Goal: Complete application form: Complete application form

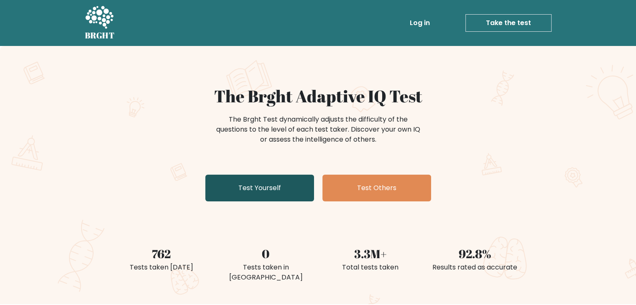
click at [276, 190] on link "Test Yourself" at bounding box center [259, 188] width 109 height 27
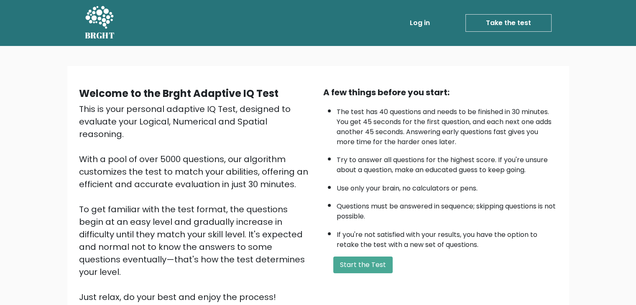
click at [476, 110] on div "Welcome to the Brght Adaptive IQ Test This is your personal adaptive IQ Test, d…" at bounding box center [318, 201] width 636 height 311
click at [556, 193] on ul "The test has 40 questions and needs to be finished in 30 minutes. You get 45 se…" at bounding box center [440, 176] width 234 height 147
click at [364, 264] on button "Start the Test" at bounding box center [363, 265] width 59 height 17
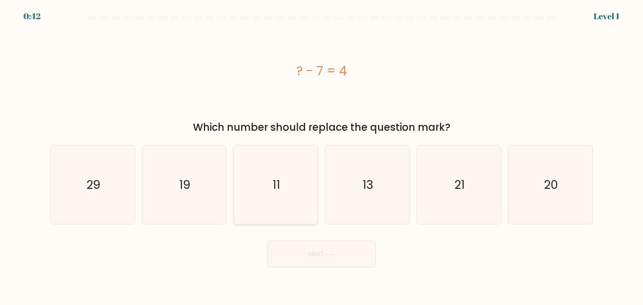
click at [291, 208] on icon "11" at bounding box center [275, 185] width 79 height 79
click at [321, 157] on input "c. 11" at bounding box center [321, 155] width 0 height 4
radio input "true"
click at [312, 255] on button "Next" at bounding box center [321, 254] width 109 height 27
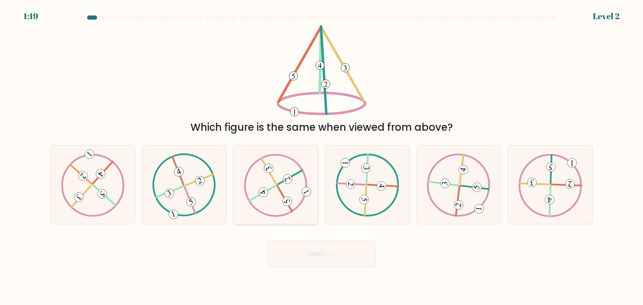
click at [287, 178] on 615 at bounding box center [287, 179] width 13 height 13
click at [321, 157] on input "c." at bounding box center [321, 155] width 0 height 4
radio input "true"
click at [330, 247] on button "Next" at bounding box center [321, 254] width 109 height 27
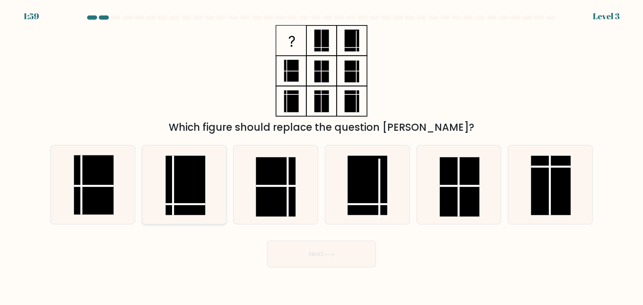
click at [190, 189] on rect at bounding box center [186, 185] width 40 height 59
click at [321, 157] on input "b." at bounding box center [321, 155] width 0 height 4
radio input "true"
click at [310, 257] on button "Next" at bounding box center [321, 254] width 109 height 27
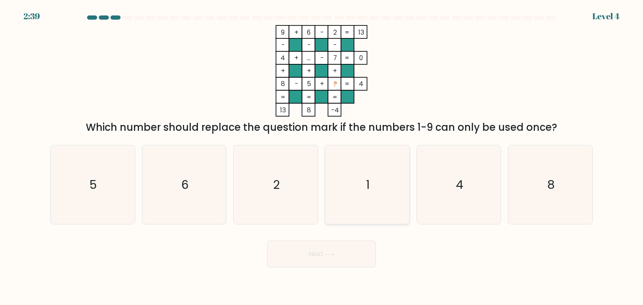
click at [368, 182] on text "1" at bounding box center [368, 185] width 4 height 17
click at [322, 157] on input "d. 1" at bounding box center [321, 155] width 0 height 4
radio input "true"
click at [320, 245] on button "Next" at bounding box center [321, 254] width 109 height 27
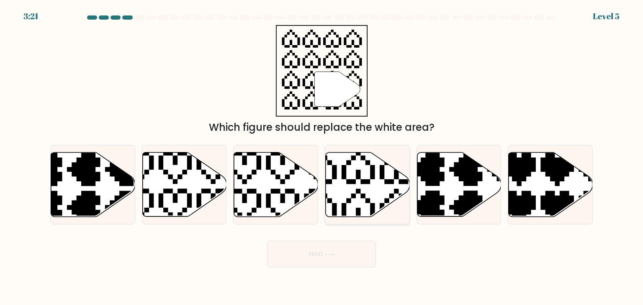
click at [353, 190] on icon at bounding box center [368, 185] width 84 height 64
click at [322, 157] on input "d." at bounding box center [321, 155] width 0 height 4
radio input "true"
click at [310, 251] on button "Next" at bounding box center [321, 254] width 109 height 27
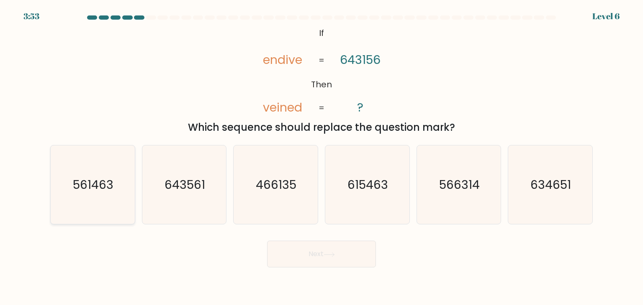
click at [99, 179] on text "561463" at bounding box center [93, 185] width 41 height 17
click at [321, 157] on input "a. 561463" at bounding box center [321, 155] width 0 height 4
radio input "true"
click at [321, 253] on button "Next" at bounding box center [321, 254] width 109 height 27
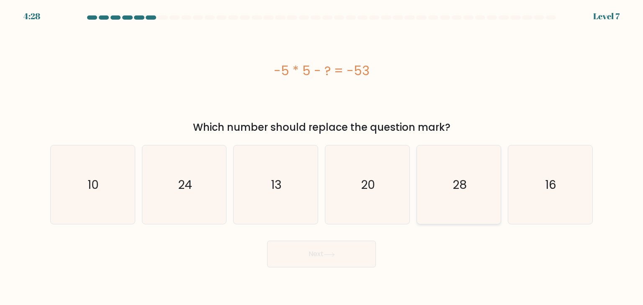
click at [456, 205] on icon "28" at bounding box center [458, 185] width 79 height 79
click at [322, 157] on input "e. 28" at bounding box center [321, 155] width 0 height 4
radio input "true"
click at [332, 257] on icon at bounding box center [328, 255] width 11 height 5
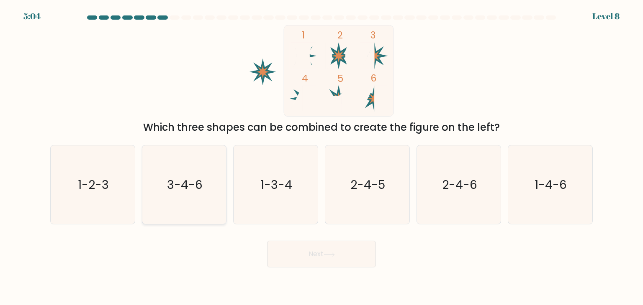
click at [180, 203] on icon "3-4-6" at bounding box center [184, 185] width 79 height 79
click at [321, 157] on input "b. 3-4-6" at bounding box center [321, 155] width 0 height 4
radio input "true"
click at [312, 256] on button "Next" at bounding box center [321, 254] width 109 height 27
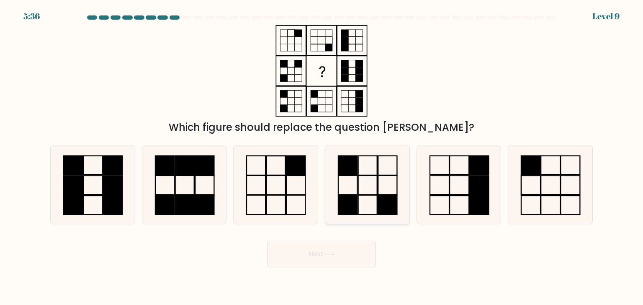
click at [384, 181] on icon at bounding box center [367, 185] width 79 height 79
click at [322, 157] on input "d." at bounding box center [321, 155] width 0 height 4
radio input "true"
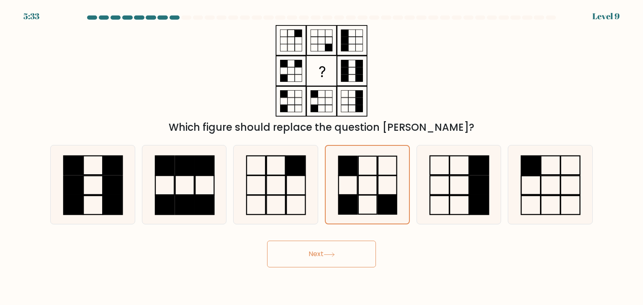
click at [335, 255] on icon at bounding box center [328, 255] width 11 height 5
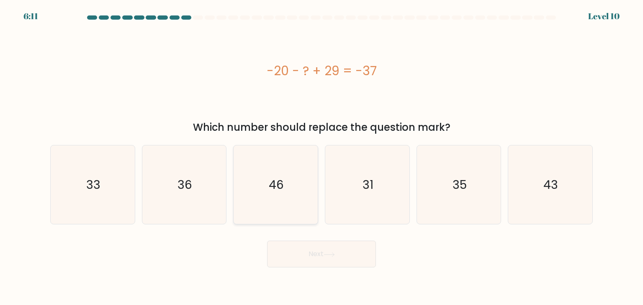
click at [253, 202] on icon "46" at bounding box center [275, 185] width 79 height 79
click at [321, 157] on input "c. 46" at bounding box center [321, 155] width 0 height 4
radio input "true"
click at [308, 257] on button "Next" at bounding box center [321, 254] width 109 height 27
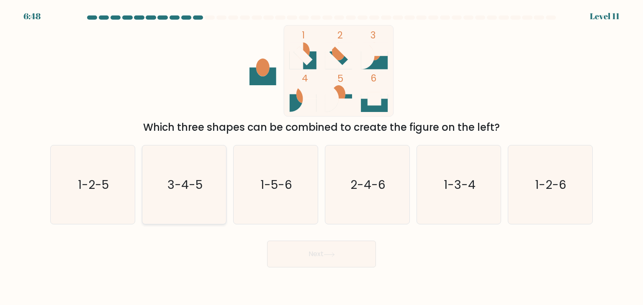
click at [196, 204] on icon "3-4-5" at bounding box center [184, 185] width 79 height 79
click at [321, 157] on input "b. 3-4-5" at bounding box center [321, 155] width 0 height 4
radio input "true"
click at [302, 256] on button "Next" at bounding box center [321, 254] width 109 height 27
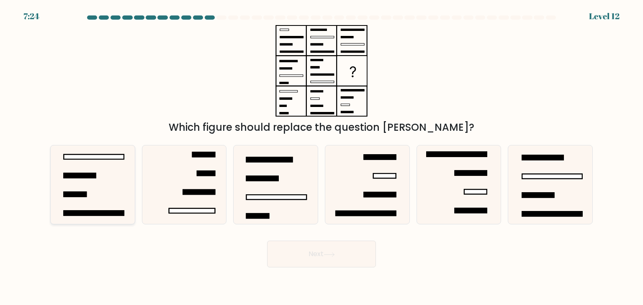
click at [120, 188] on icon at bounding box center [92, 185] width 79 height 79
click at [321, 157] on input "a." at bounding box center [321, 155] width 0 height 4
radio input "true"
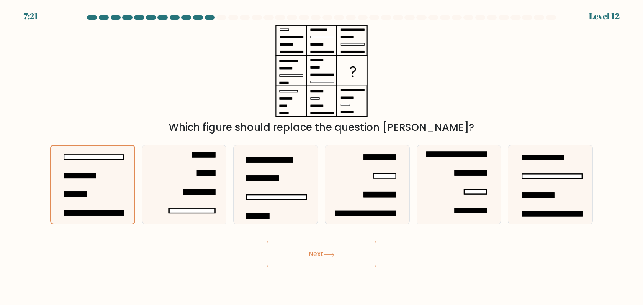
click at [300, 252] on button "Next" at bounding box center [321, 254] width 109 height 27
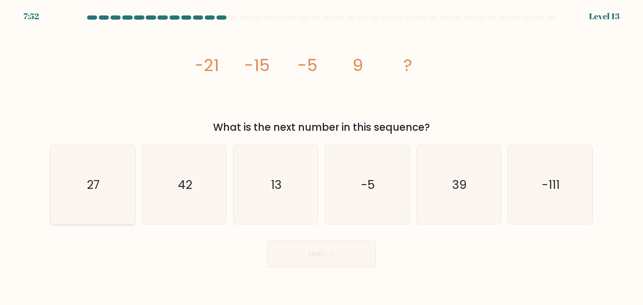
click at [82, 210] on icon "27" at bounding box center [92, 185] width 79 height 79
click at [321, 157] on input "a. 27" at bounding box center [321, 155] width 0 height 4
radio input "true"
click at [313, 255] on button "Next" at bounding box center [321, 254] width 109 height 27
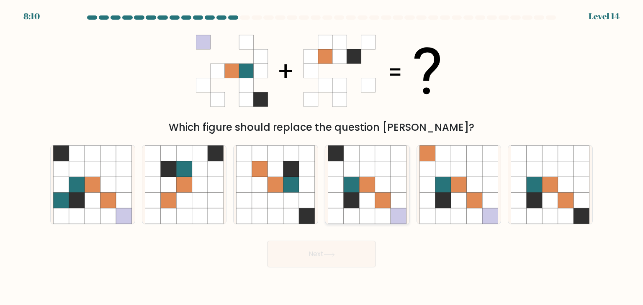
click at [364, 181] on icon at bounding box center [367, 185] width 16 height 16
click at [322, 157] on input "d." at bounding box center [321, 155] width 0 height 4
radio input "true"
click at [334, 272] on body "8:09 Level 14" at bounding box center [321, 152] width 643 height 305
click at [331, 240] on div "Next" at bounding box center [321, 251] width 552 height 33
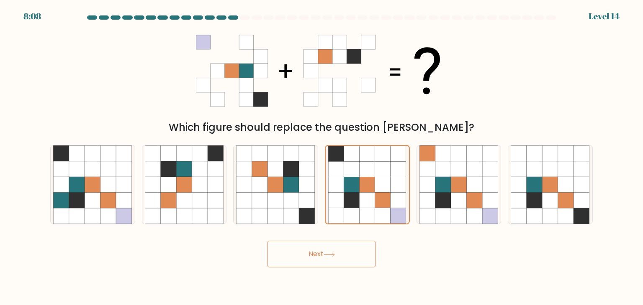
click at [333, 247] on button "Next" at bounding box center [321, 254] width 109 height 27
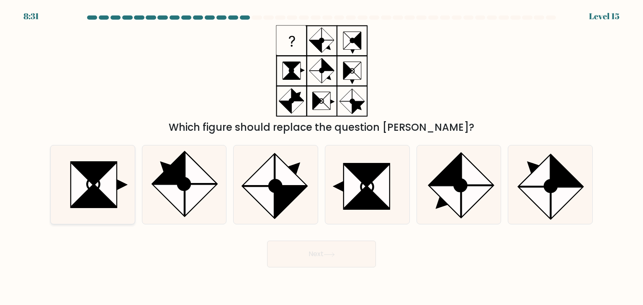
click at [87, 171] on icon at bounding box center [94, 173] width 45 height 22
click at [321, 157] on input "a." at bounding box center [321, 155] width 0 height 4
radio input "true"
click at [307, 262] on button "Next" at bounding box center [321, 254] width 109 height 27
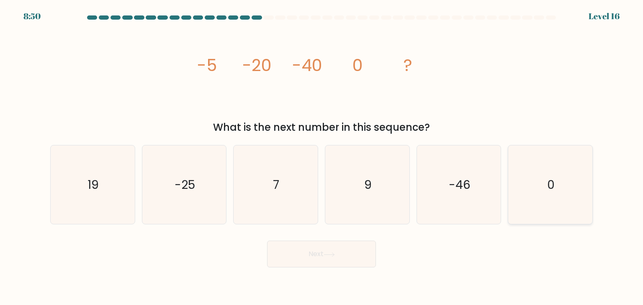
click at [554, 194] on icon "0" at bounding box center [550, 185] width 79 height 79
click at [322, 157] on input "f. 0" at bounding box center [321, 155] width 0 height 4
radio input "true"
click at [343, 257] on button "Next" at bounding box center [321, 254] width 109 height 27
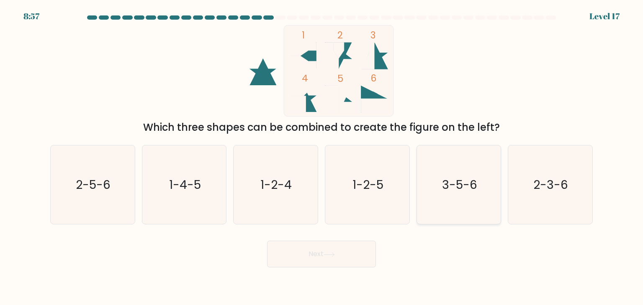
click at [463, 171] on icon "3-5-6" at bounding box center [458, 185] width 79 height 79
click at [322, 157] on input "e. 3-5-6" at bounding box center [321, 155] width 0 height 4
radio input "true"
click at [344, 251] on button "Next" at bounding box center [321, 254] width 109 height 27
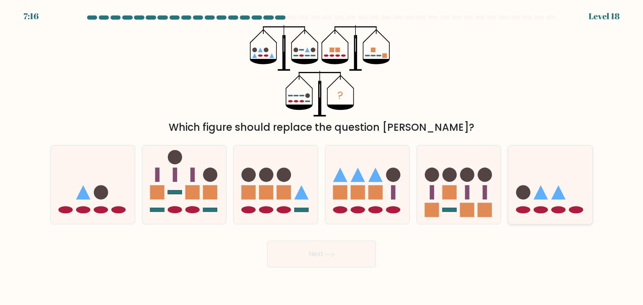
click at [526, 178] on icon at bounding box center [550, 184] width 84 height 69
click at [322, 157] on input "f." at bounding box center [321, 155] width 0 height 4
radio input "true"
click at [339, 260] on button "Next" at bounding box center [321, 254] width 109 height 27
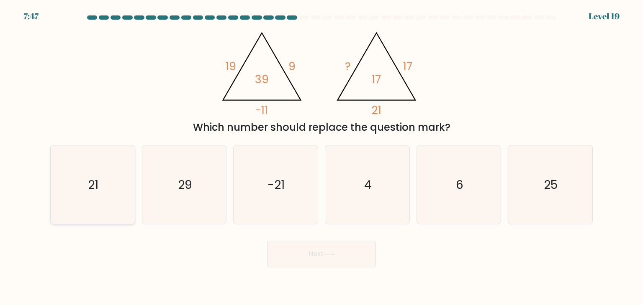
click at [117, 174] on icon "21" at bounding box center [92, 185] width 79 height 79
click at [321, 157] on input "a. 21" at bounding box center [321, 155] width 0 height 4
radio input "true"
click at [307, 252] on button "Next" at bounding box center [321, 254] width 109 height 27
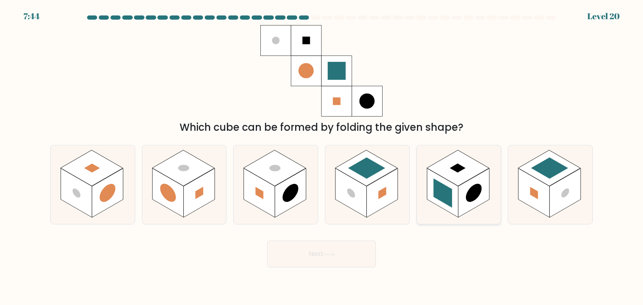
click at [446, 174] on rect at bounding box center [457, 168] width 62 height 36
click at [322, 157] on input "e." at bounding box center [321, 155] width 0 height 4
radio input "true"
click at [332, 251] on button "Next" at bounding box center [321, 254] width 109 height 27
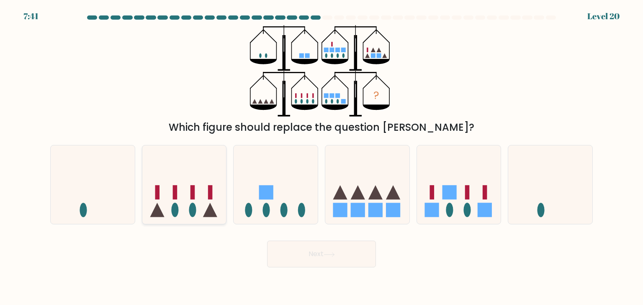
click at [199, 183] on icon at bounding box center [184, 184] width 84 height 69
click at [321, 157] on input "b." at bounding box center [321, 155] width 0 height 4
radio input "true"
click at [320, 251] on button "Next" at bounding box center [321, 254] width 109 height 27
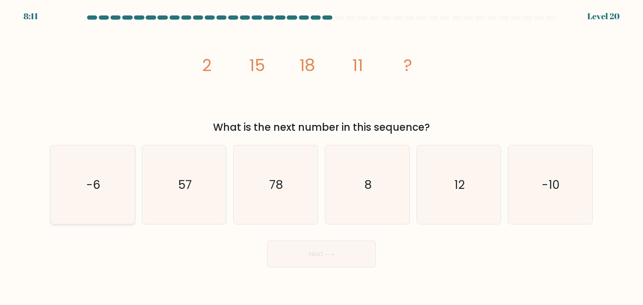
click at [104, 194] on icon "-6" at bounding box center [92, 185] width 79 height 79
click at [321, 157] on input "a. -6" at bounding box center [321, 155] width 0 height 4
radio input "true"
click at [286, 248] on button "Next" at bounding box center [321, 254] width 109 height 27
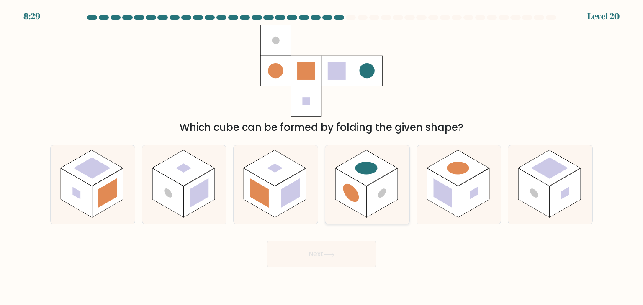
click at [378, 173] on rect at bounding box center [366, 168] width 62 height 36
click at [322, 157] on input "d." at bounding box center [321, 155] width 0 height 4
radio input "true"
click at [340, 248] on button "Next" at bounding box center [321, 254] width 109 height 27
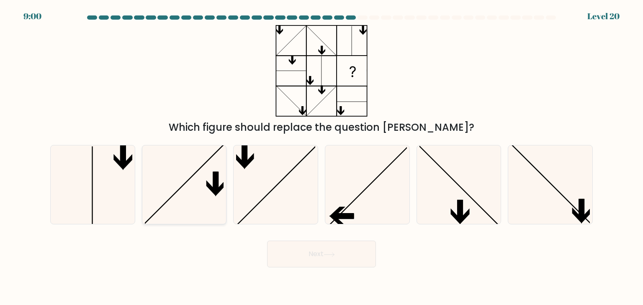
click at [200, 188] on icon at bounding box center [184, 185] width 79 height 79
click at [321, 157] on input "b." at bounding box center [321, 155] width 0 height 4
radio input "true"
click at [319, 251] on button "Next" at bounding box center [321, 254] width 109 height 27
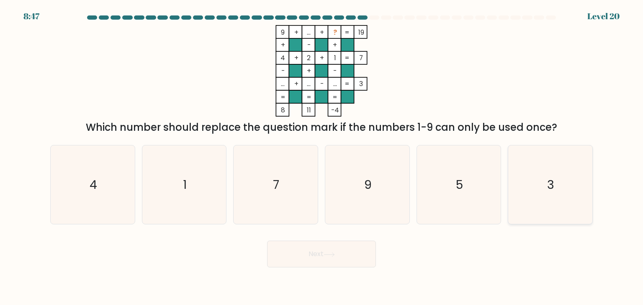
click at [536, 181] on icon "3" at bounding box center [550, 185] width 79 height 79
click at [322, 157] on input "f. 3" at bounding box center [321, 155] width 0 height 4
radio input "true"
click at [340, 263] on button "Next" at bounding box center [321, 254] width 109 height 27
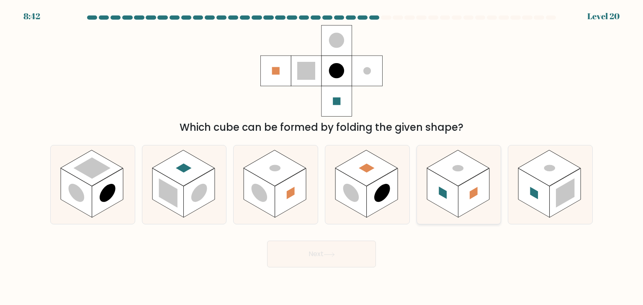
click at [465, 207] on rect at bounding box center [473, 193] width 31 height 49
click at [322, 157] on input "e." at bounding box center [321, 155] width 0 height 4
radio input "true"
click at [336, 259] on button "Next" at bounding box center [321, 254] width 109 height 27
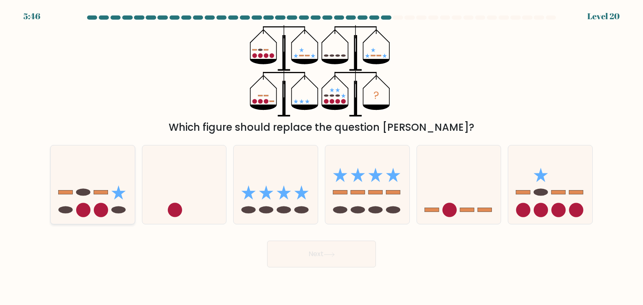
click at [106, 186] on icon at bounding box center [93, 184] width 84 height 69
click at [321, 157] on input "a." at bounding box center [321, 155] width 0 height 4
radio input "true"
click at [305, 257] on button "Next" at bounding box center [321, 254] width 109 height 27
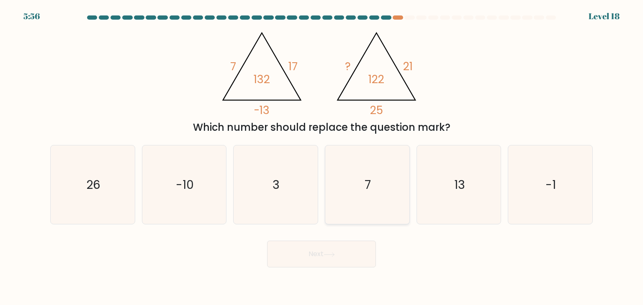
click at [369, 177] on text "7" at bounding box center [368, 185] width 6 height 17
click at [322, 157] on input "d. 7" at bounding box center [321, 155] width 0 height 4
radio input "true"
click at [328, 256] on icon at bounding box center [328, 255] width 11 height 5
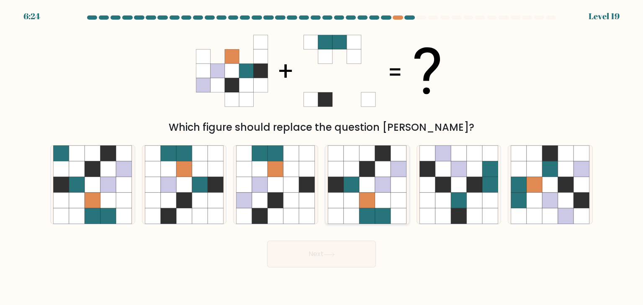
click at [367, 216] on icon at bounding box center [367, 217] width 16 height 16
click at [322, 157] on input "d." at bounding box center [321, 155] width 0 height 4
radio input "true"
click at [335, 251] on button "Next" at bounding box center [321, 254] width 109 height 27
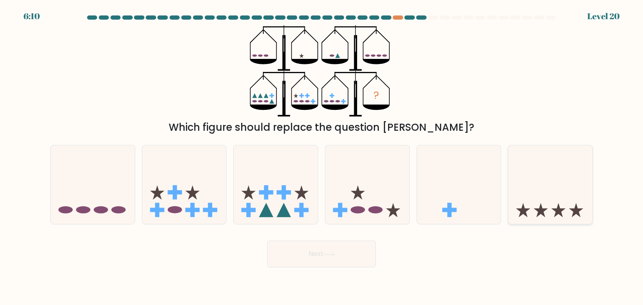
click at [562, 199] on icon at bounding box center [550, 184] width 84 height 69
click at [322, 157] on input "f." at bounding box center [321, 155] width 0 height 4
radio input "true"
click at [341, 245] on button "Next" at bounding box center [321, 254] width 109 height 27
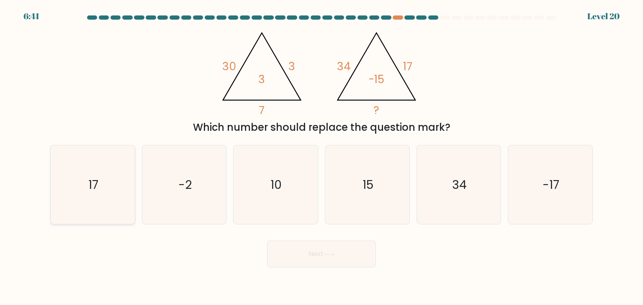
click at [116, 176] on icon "17" at bounding box center [92, 185] width 79 height 79
click at [321, 157] on input "a. 17" at bounding box center [321, 155] width 0 height 4
radio input "true"
click at [278, 245] on button "Next" at bounding box center [321, 254] width 109 height 27
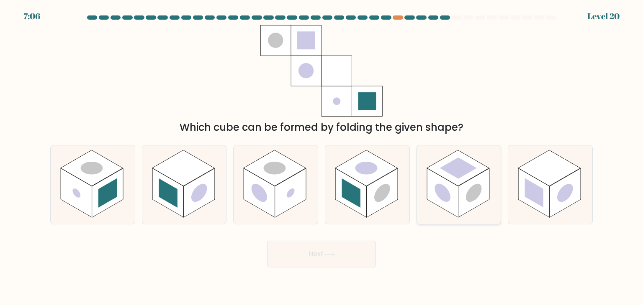
click at [487, 195] on rect at bounding box center [473, 193] width 31 height 49
click at [322, 157] on input "e." at bounding box center [321, 155] width 0 height 4
radio input "true"
click at [325, 253] on icon at bounding box center [328, 255] width 11 height 5
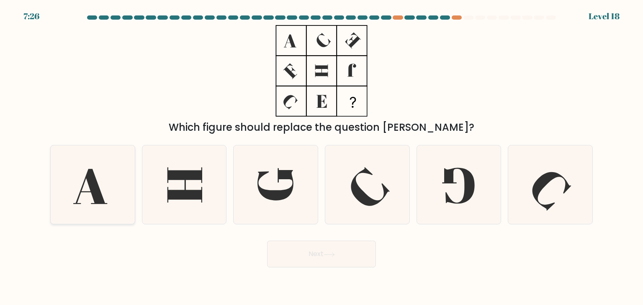
click at [102, 186] on icon at bounding box center [92, 185] width 79 height 79
click at [321, 157] on input "a." at bounding box center [321, 155] width 0 height 4
radio input "true"
click at [321, 254] on button "Next" at bounding box center [321, 254] width 109 height 27
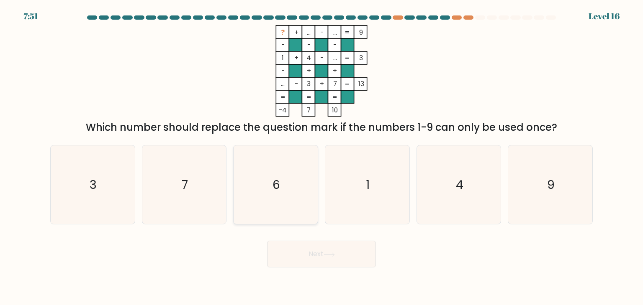
click at [251, 185] on icon "6" at bounding box center [275, 185] width 79 height 79
click at [321, 157] on input "c. 6" at bounding box center [321, 155] width 0 height 4
radio input "true"
click at [341, 254] on button "Next" at bounding box center [321, 254] width 109 height 27
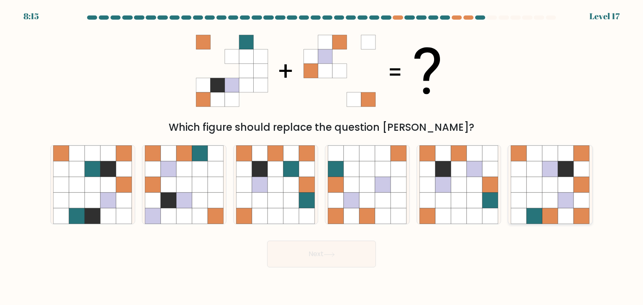
click at [554, 184] on icon at bounding box center [550, 185] width 16 height 16
click at [322, 157] on input "f." at bounding box center [321, 155] width 0 height 4
radio input "true"
click at [355, 253] on button "Next" at bounding box center [321, 254] width 109 height 27
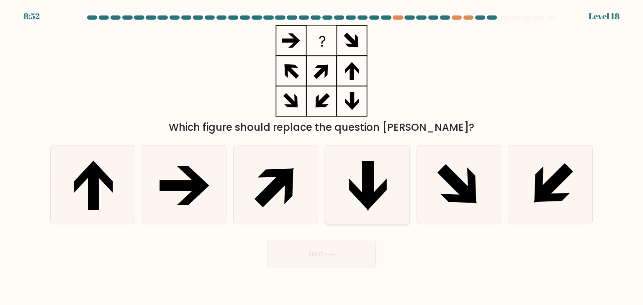
click at [351, 187] on icon at bounding box center [359, 195] width 20 height 32
click at [322, 157] on input "d." at bounding box center [321, 155] width 0 height 4
radio input "true"
click at [324, 251] on button "Next" at bounding box center [321, 254] width 109 height 27
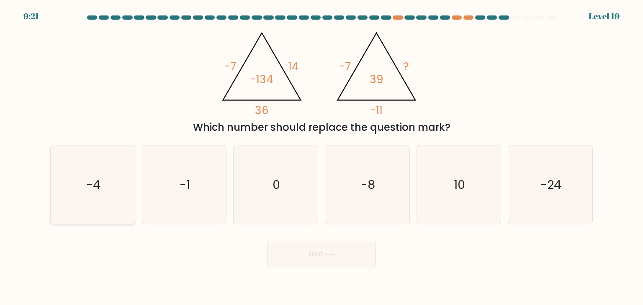
click at [106, 186] on icon "-4" at bounding box center [92, 185] width 79 height 79
click at [321, 157] on input "a. -4" at bounding box center [321, 155] width 0 height 4
radio input "true"
click at [318, 247] on button "Next" at bounding box center [321, 254] width 109 height 27
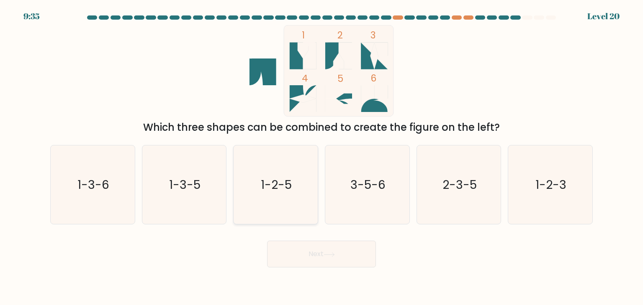
click at [261, 211] on icon "1-2-5" at bounding box center [275, 185] width 79 height 79
click at [321, 157] on input "c. 1-2-5" at bounding box center [321, 155] width 0 height 4
radio input "true"
click at [329, 247] on button "Next" at bounding box center [321, 254] width 109 height 27
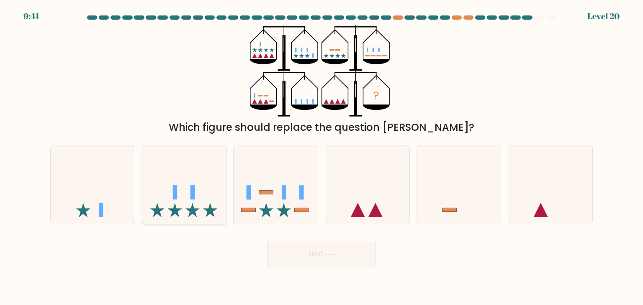
click at [192, 209] on icon at bounding box center [192, 210] width 14 height 14
click at [321, 157] on input "b." at bounding box center [321, 155] width 0 height 4
radio input "true"
click at [301, 252] on button "Next" at bounding box center [321, 254] width 109 height 27
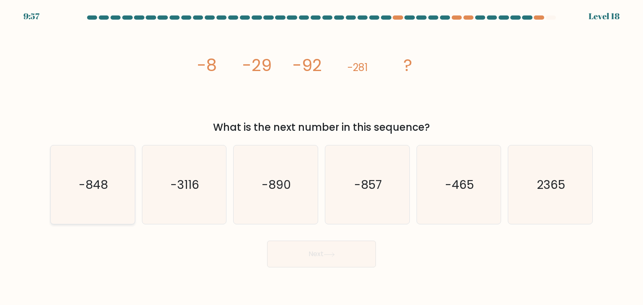
click at [102, 185] on text "-848" at bounding box center [93, 185] width 29 height 17
click at [321, 157] on input "a. -848" at bounding box center [321, 155] width 0 height 4
radio input "true"
click at [308, 255] on button "Next" at bounding box center [321, 254] width 109 height 27
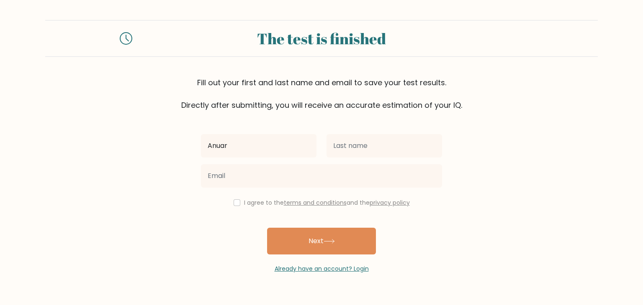
type input "Anuar"
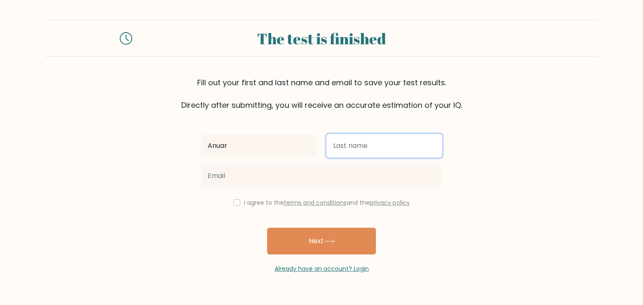
click at [356, 151] on input "text" at bounding box center [383, 145] width 115 height 23
type input "Baba"
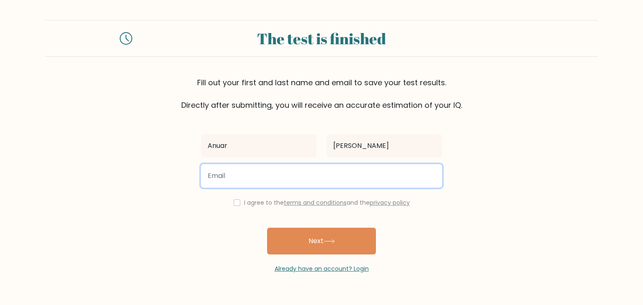
click at [274, 172] on input "email" at bounding box center [321, 175] width 241 height 23
type input "rijadpeci8@gmail.com"
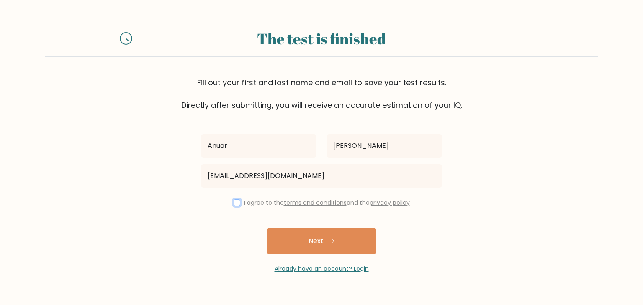
click at [233, 205] on input "checkbox" at bounding box center [236, 203] width 7 height 7
checkbox input "true"
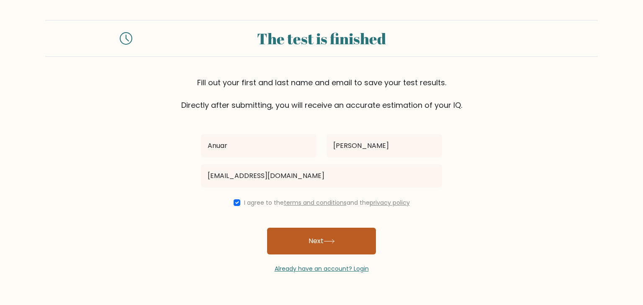
click at [304, 243] on button "Next" at bounding box center [321, 241] width 109 height 27
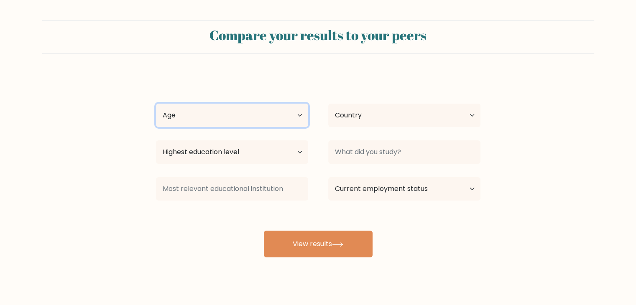
click at [276, 121] on select "Age Under 18 years old 18-24 years old 25-34 years old 35-44 years old 45-54 ye…" at bounding box center [232, 115] width 152 height 23
select select "min_18"
click at [156, 104] on select "Age Under 18 years old 18-24 years old 25-34 years old 35-44 years old 45-54 ye…" at bounding box center [232, 115] width 152 height 23
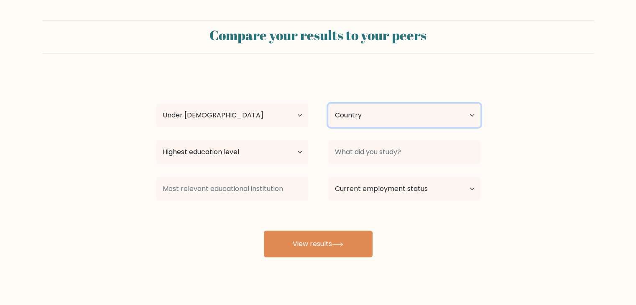
click at [345, 118] on select "Country Afghanistan Albania Algeria American Samoa Andorra Angola Anguilla Anta…" at bounding box center [404, 115] width 152 height 23
select select "AL"
click at [328, 104] on select "Country Afghanistan Albania Algeria American Samoa Andorra Angola Anguilla Anta…" at bounding box center [404, 115] width 152 height 23
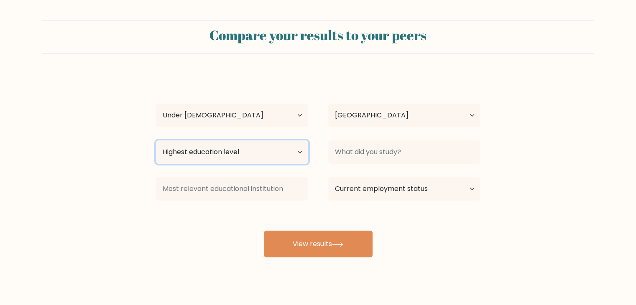
click at [280, 150] on select "Highest education level No schooling Primary Lower Secondary Upper Secondary Oc…" at bounding box center [232, 152] width 152 height 23
select select "lower_secondary"
click at [156, 141] on select "Highest education level No schooling Primary Lower Secondary Upper Secondary Oc…" at bounding box center [232, 152] width 152 height 23
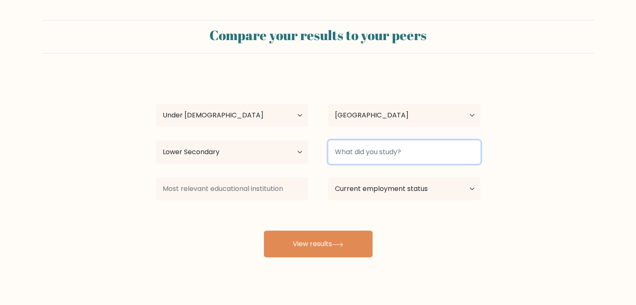
click at [381, 155] on input at bounding box center [404, 152] width 152 height 23
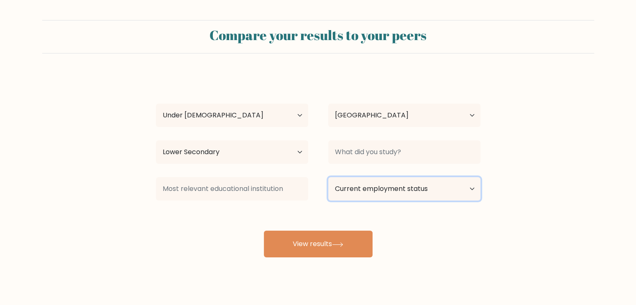
click at [373, 189] on select "Current employment status Employed Student Retired Other / prefer not to answer" at bounding box center [404, 188] width 152 height 23
select select "student"
click at [328, 177] on select "Current employment status Employed Student Retired Other / prefer not to answer" at bounding box center [404, 188] width 152 height 23
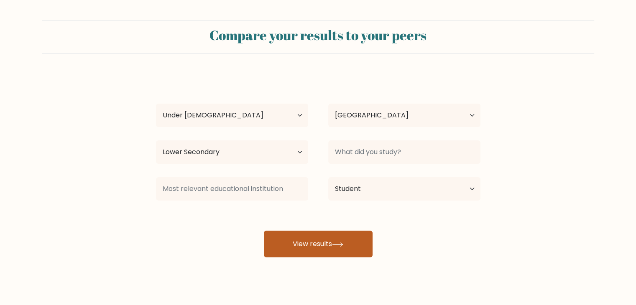
click at [316, 240] on button "View results" at bounding box center [318, 244] width 109 height 27
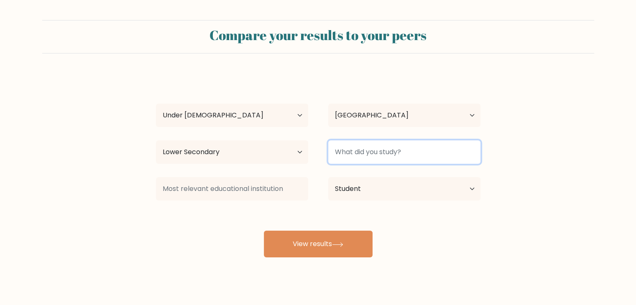
click at [373, 150] on input at bounding box center [404, 152] width 152 height 23
type input "I"
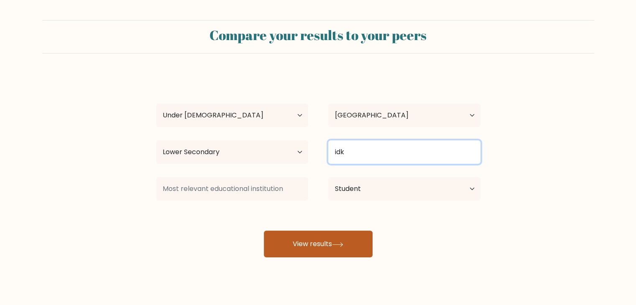
type input "idk"
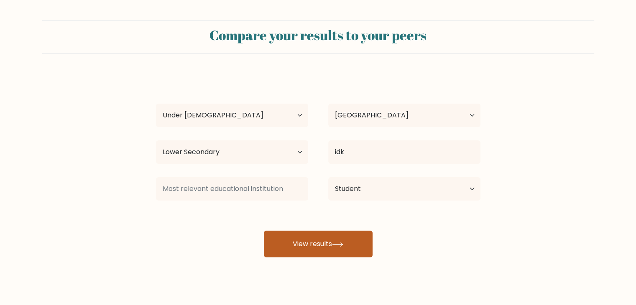
click at [350, 242] on button "View results" at bounding box center [318, 244] width 109 height 27
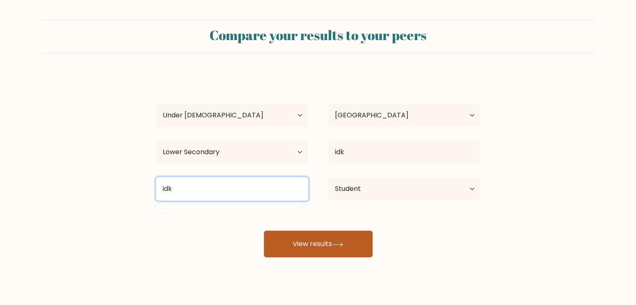
type input "idk"
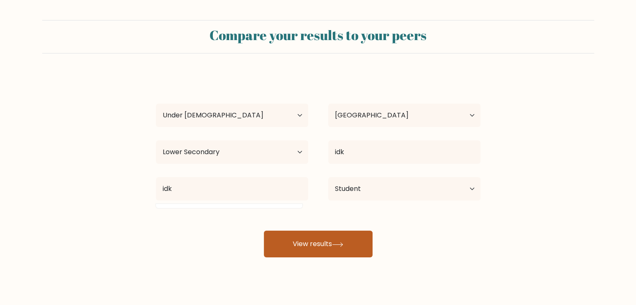
click at [308, 246] on button "View results" at bounding box center [318, 244] width 109 height 27
